Goal: Information Seeking & Learning: Understand process/instructions

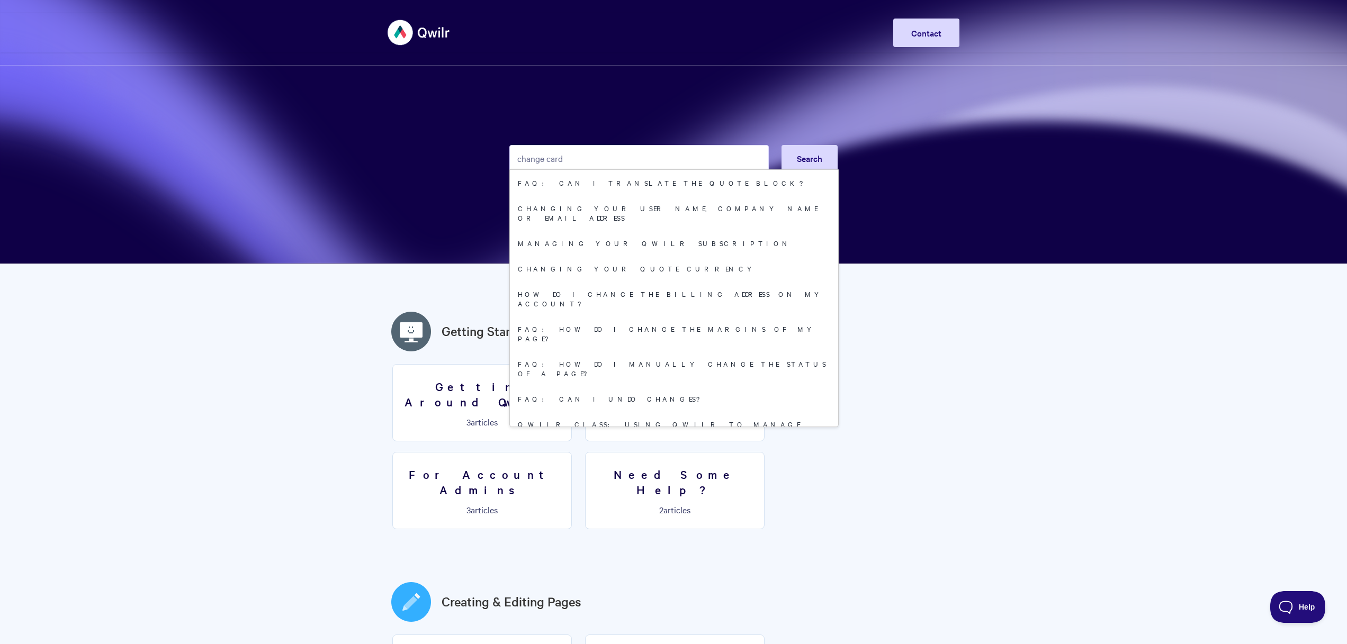
type input "change card"
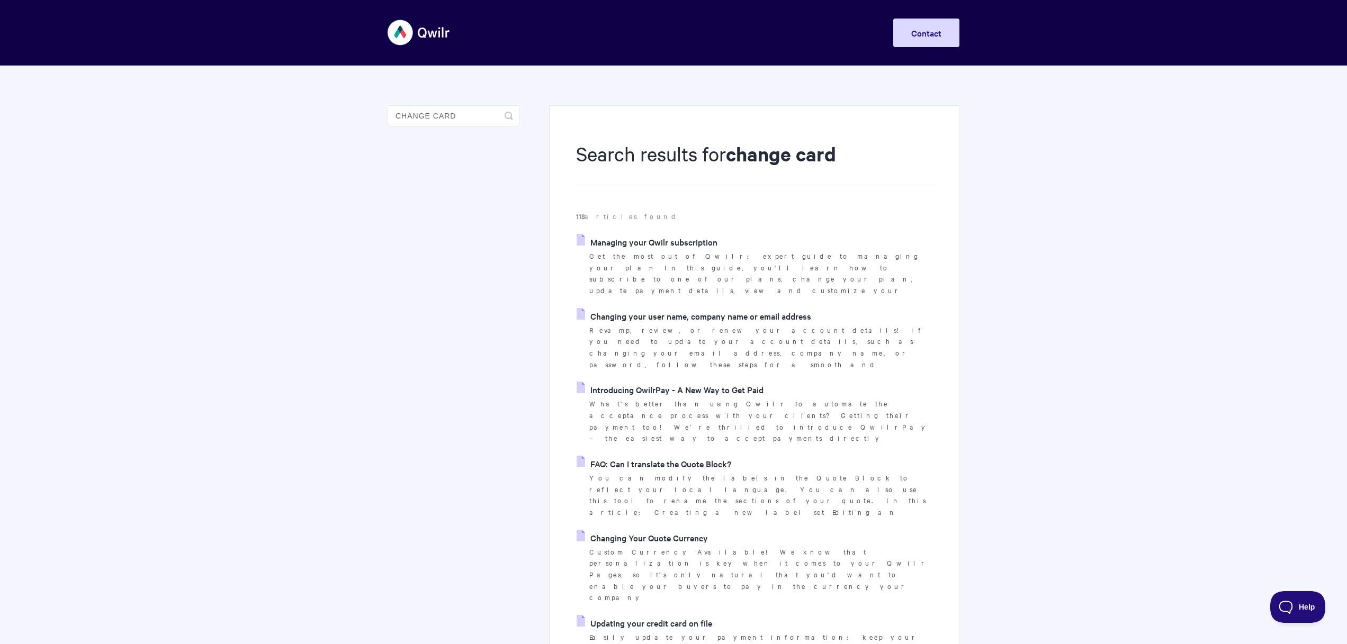
click at [806, 256] on p "Get the most out of Qwilr: expert guide to managing your plan In this guide, yo…" at bounding box center [760, 273] width 343 height 46
click at [692, 235] on link "Managing your Qwilr subscription" at bounding box center [647, 242] width 141 height 16
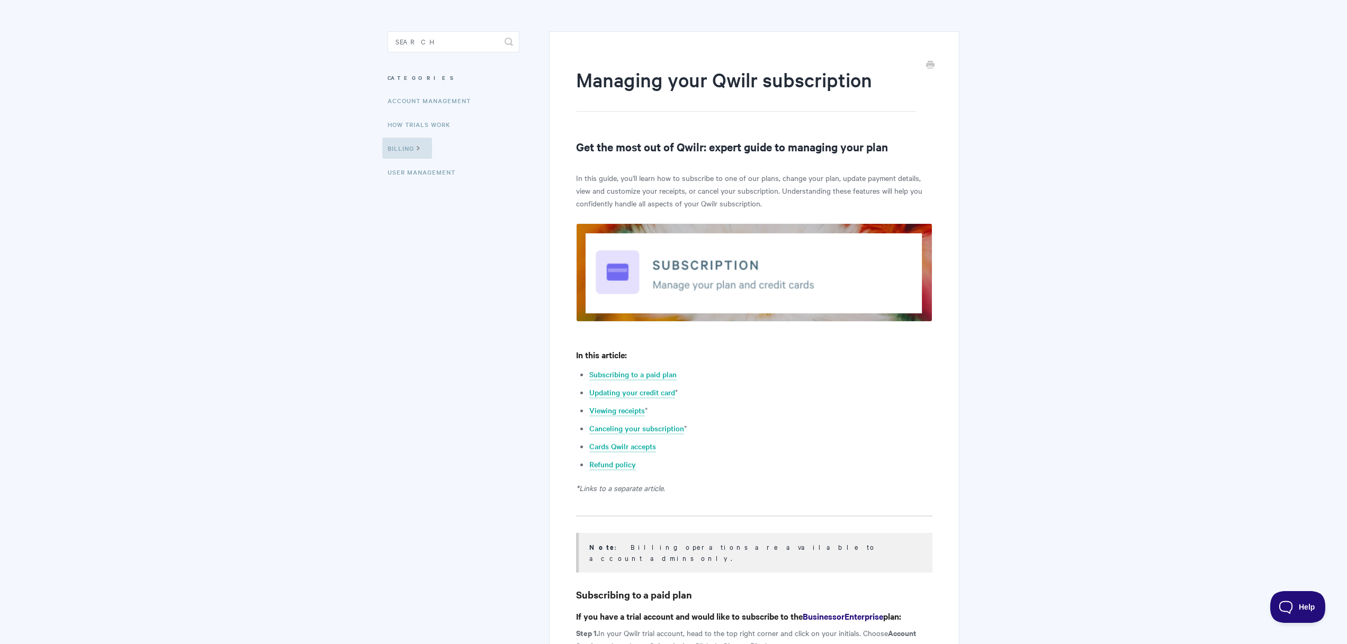
scroll to position [102, 0]
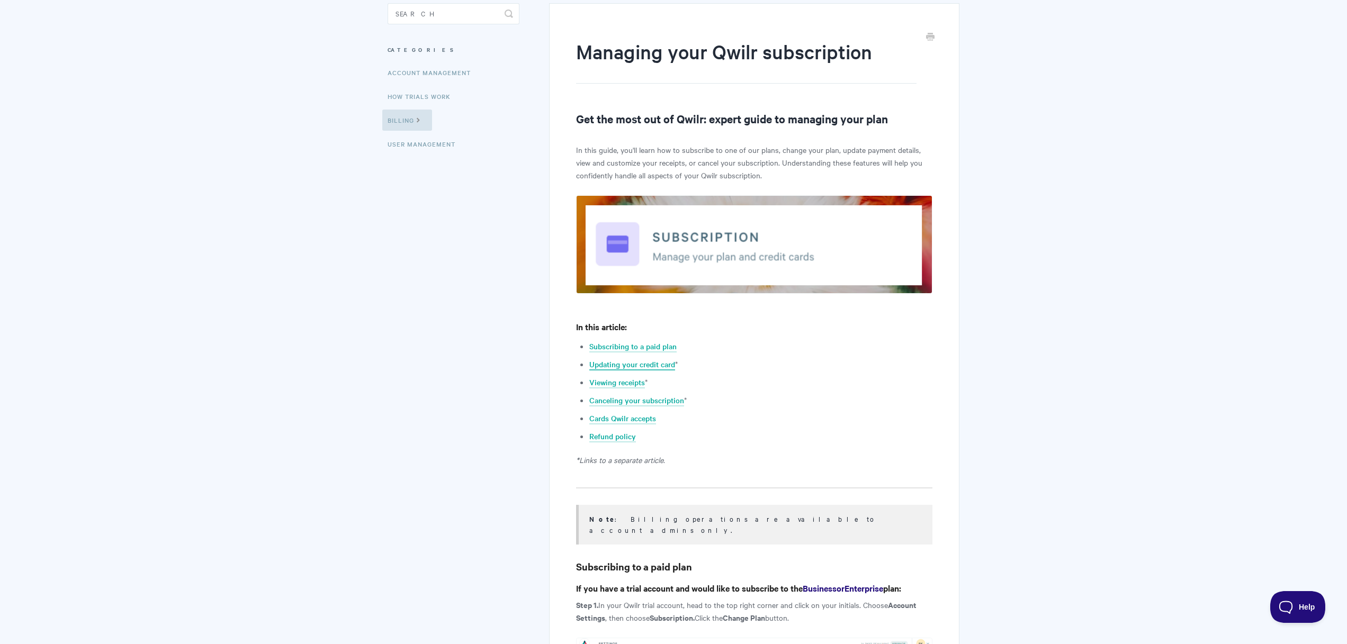
click at [629, 364] on link "Updating your credit card" at bounding box center [632, 365] width 86 height 12
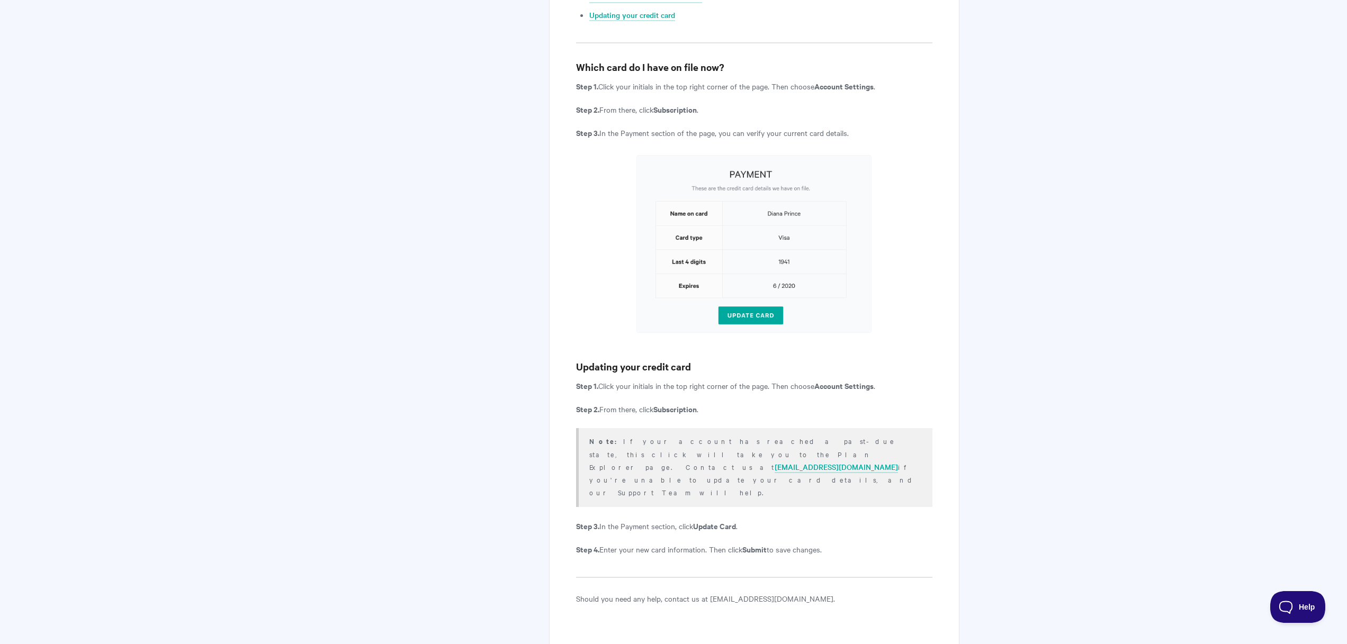
scroll to position [659, 0]
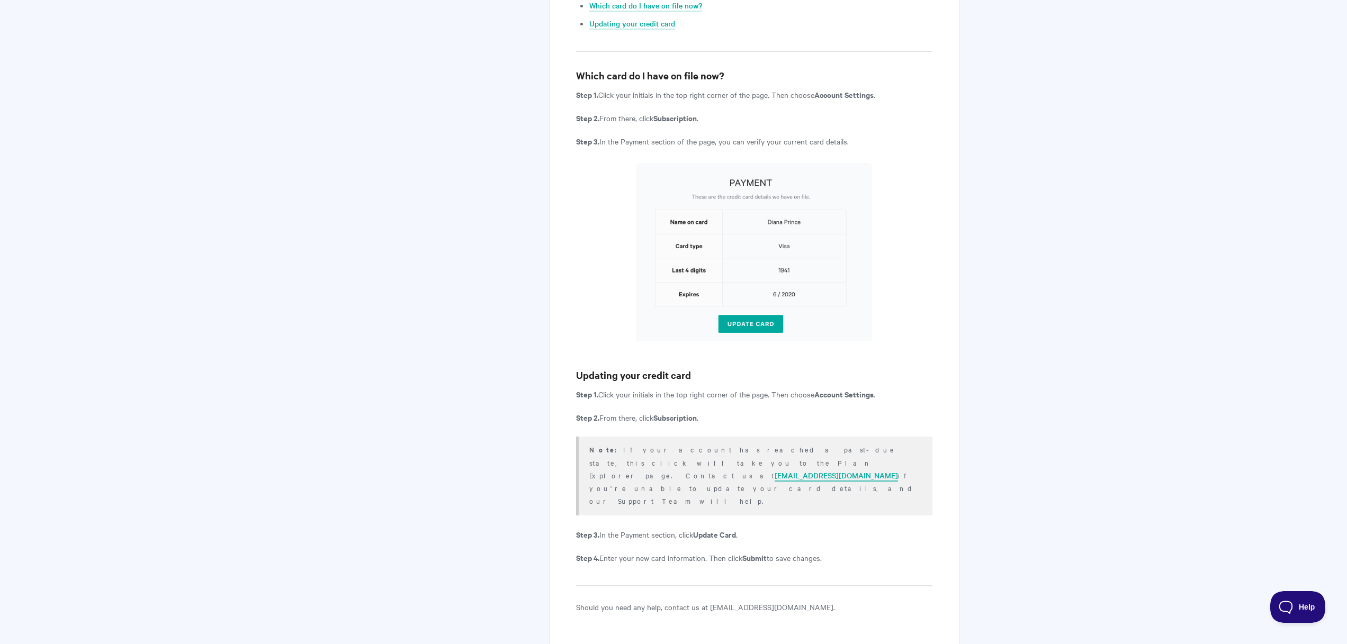
click at [775, 470] on link "help@qwilr.com" at bounding box center [836, 476] width 123 height 12
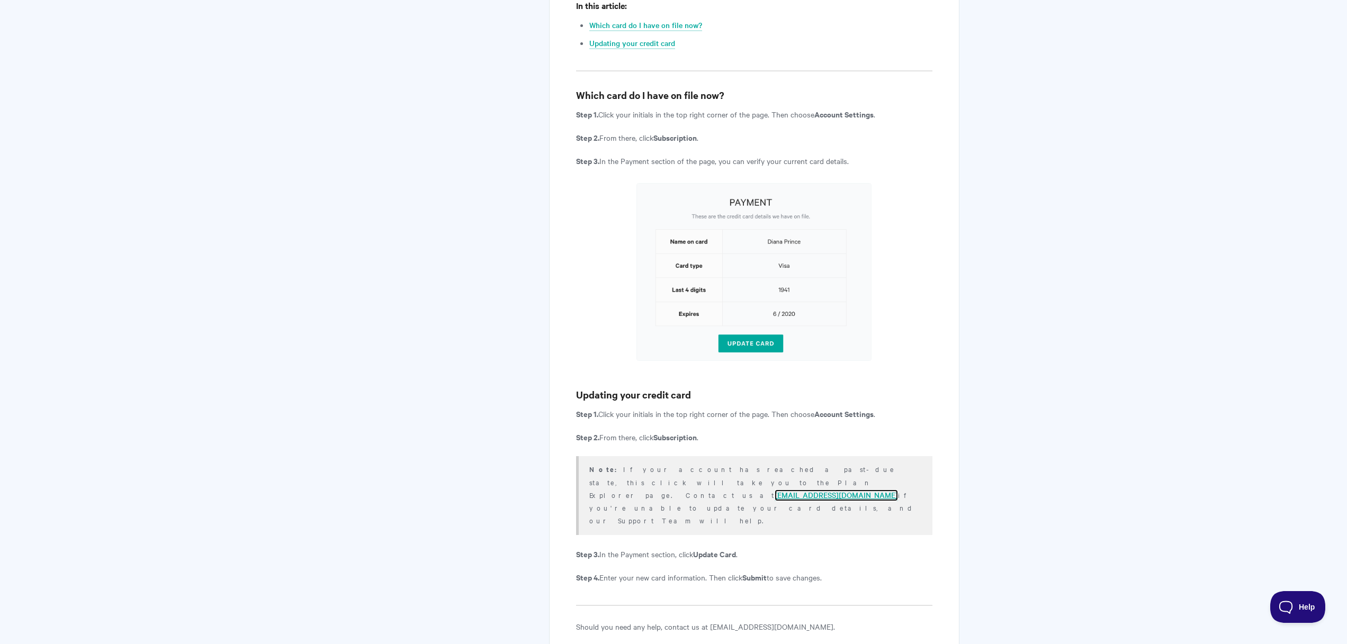
scroll to position [668, 0]
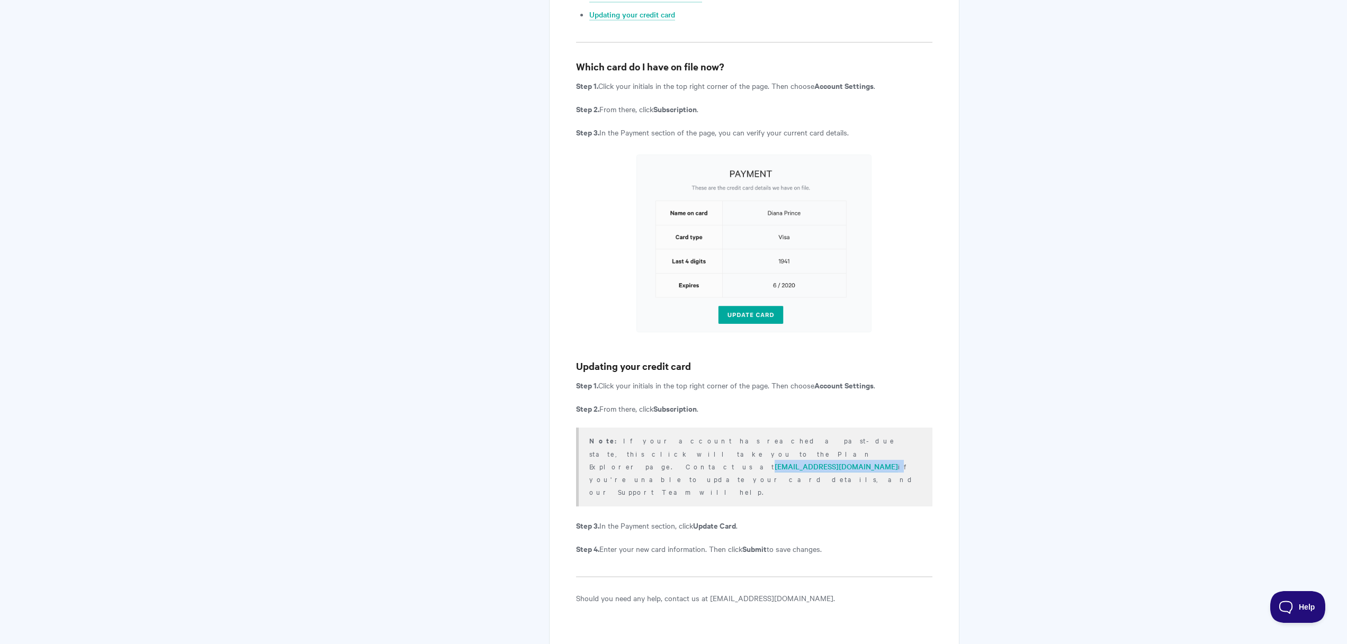
drag, startPoint x: 643, startPoint y: 456, endPoint x: 583, endPoint y: 456, distance: 60.4
click at [583, 456] on div "Note: If your account has reached a past-due state, this click will take you to…" at bounding box center [754, 467] width 356 height 79
copy p "help@qwilr.com"
